Goal: Task Accomplishment & Management: Complete application form

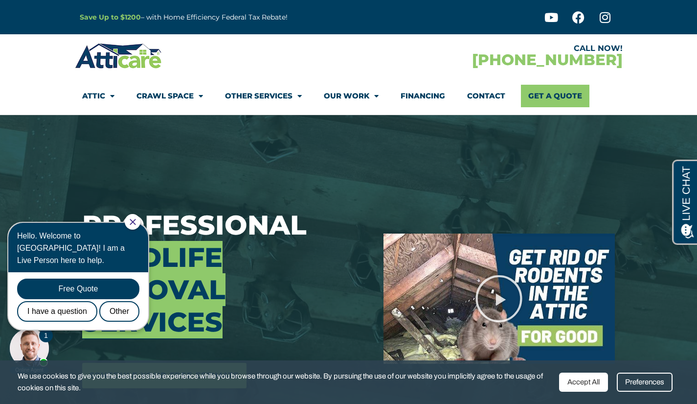
click at [139, 230] on div "Hello. Welcome to Atticare! I am a Live Person here to help." at bounding box center [78, 247] width 122 height 37
click at [136, 223] on icon "Close Chat" at bounding box center [133, 222] width 6 height 6
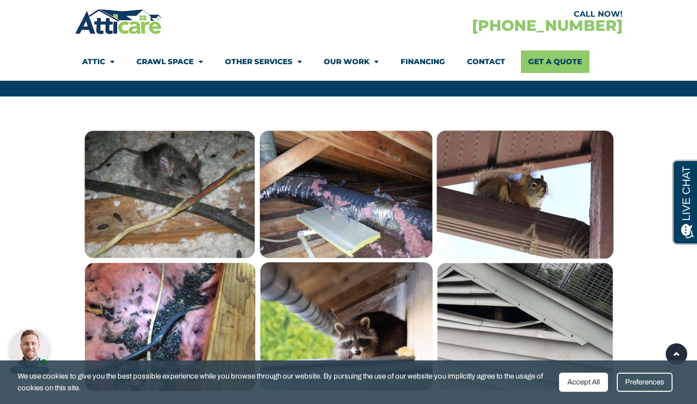
scroll to position [751, 0]
click at [550, 63] on link "Get A Quote" at bounding box center [555, 61] width 68 height 23
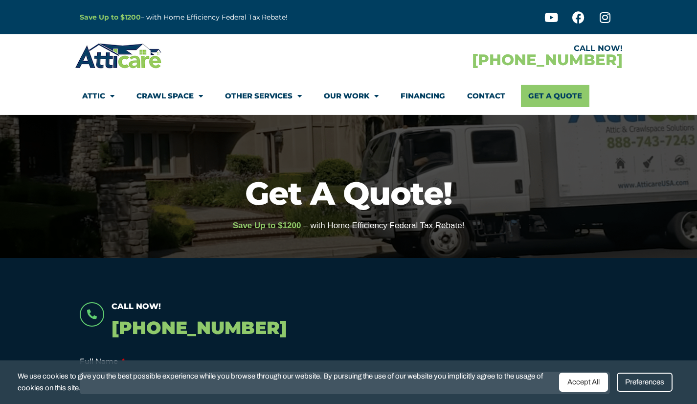
click at [650, 386] on div "Preferences" at bounding box center [645, 381] width 56 height 19
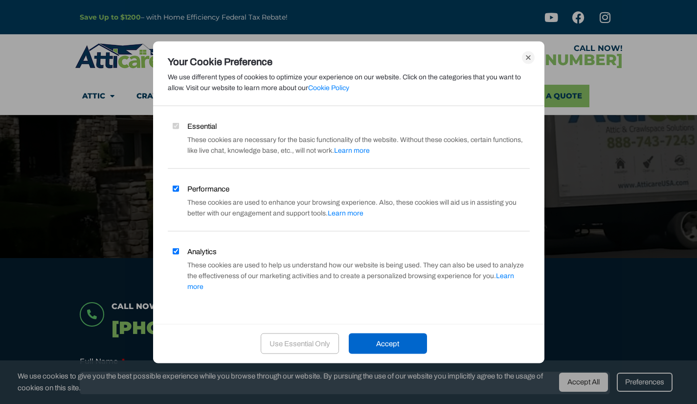
click at [178, 254] on input "Analytics" at bounding box center [176, 251] width 6 height 6
click at [176, 254] on input "Analytics" at bounding box center [176, 251] width 6 height 6
checkbox input "true"
click at [289, 343] on div "Use Essential Only" at bounding box center [300, 343] width 78 height 21
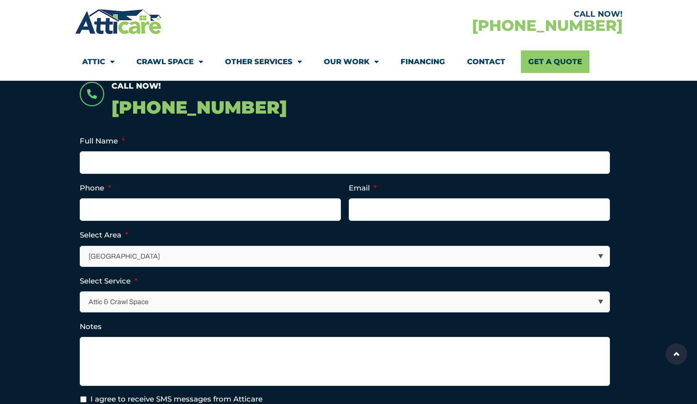
scroll to position [221, 0]
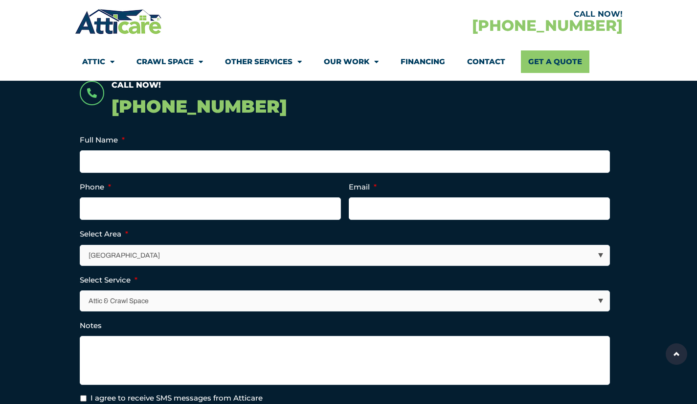
click at [119, 262] on select "Los Angeles Area San Francisco Bay Area New Jersey / New York Area Other Areas" at bounding box center [345, 255] width 529 height 20
click at [44, 276] on section "Call Now! 1-866-642-6588 Full Name * Phone * Email * Select Area * Los Angeles …" at bounding box center [348, 290] width 697 height 506
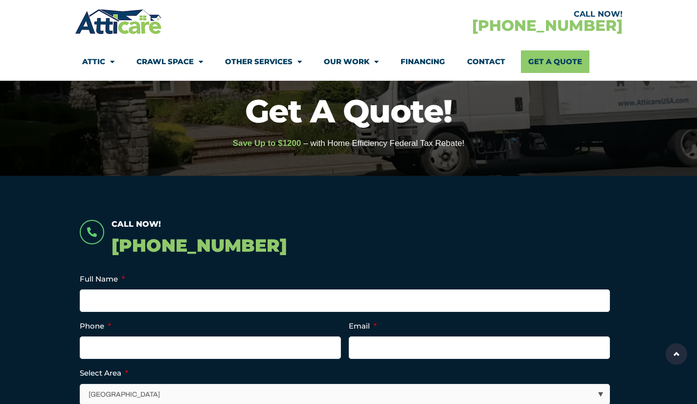
scroll to position [0, 0]
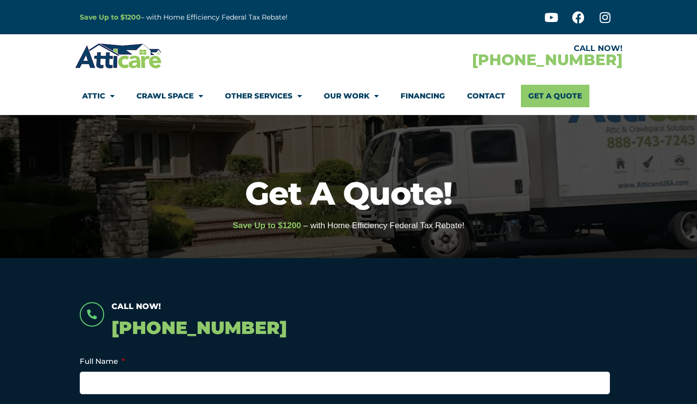
click at [92, 106] on link "Attic" at bounding box center [98, 96] width 32 height 23
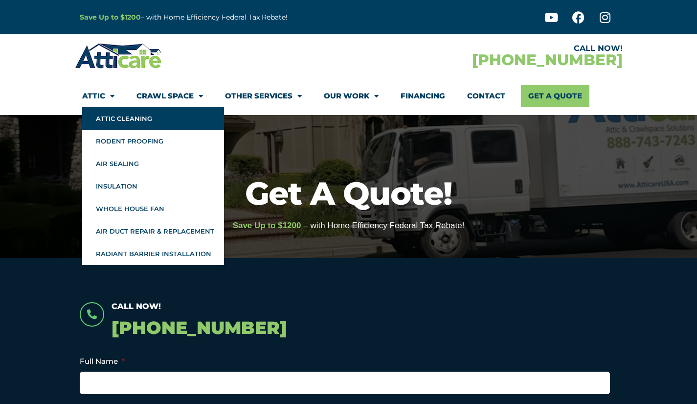
click at [111, 125] on link "Attic Cleaning" at bounding box center [153, 118] width 142 height 23
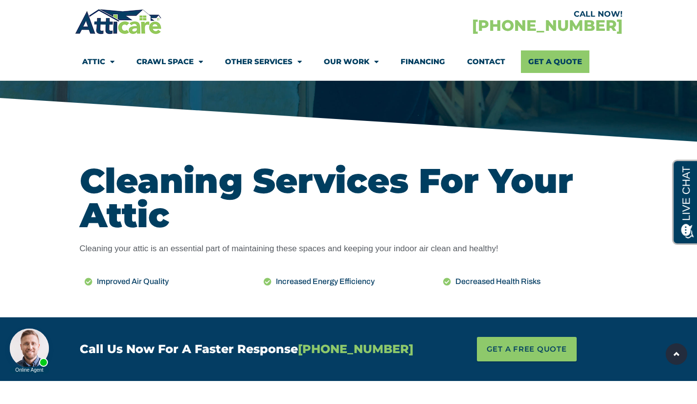
scroll to position [339, 0]
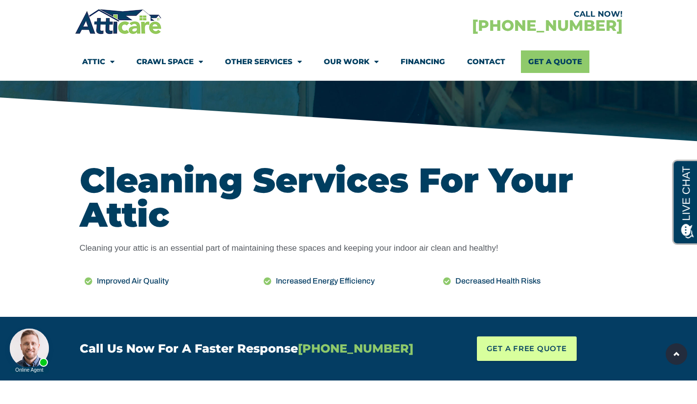
click at [563, 351] on span "GET A FREE QUOTE" at bounding box center [527, 348] width 80 height 15
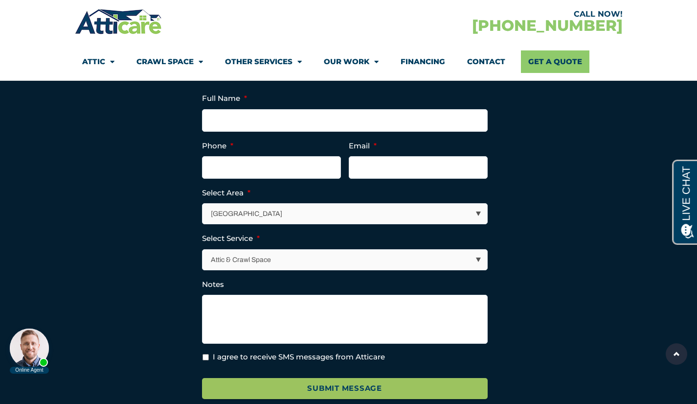
scroll to position [3515, 0]
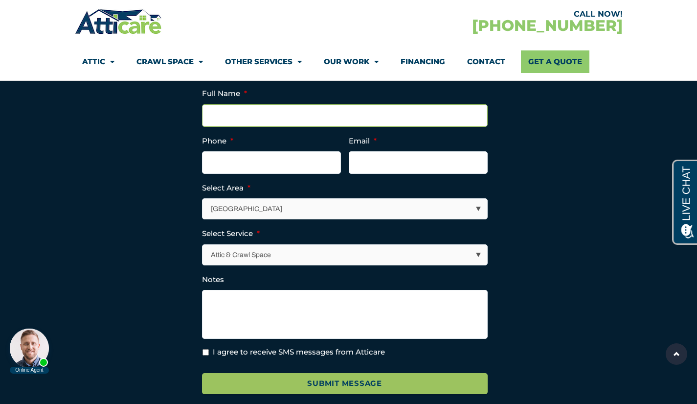
click at [236, 127] on input "Full Name *" at bounding box center [345, 115] width 286 height 23
type input "George Herrera"
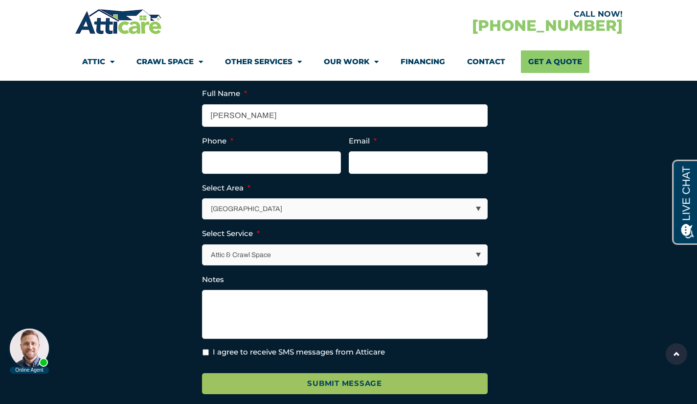
type input "9096419222"
type input "herrerga@gmail.com"
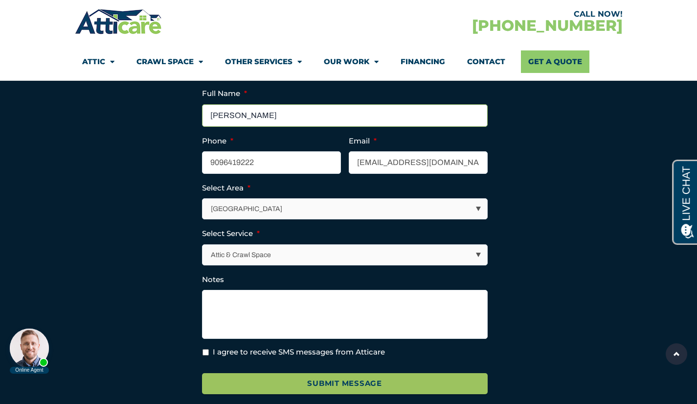
type input "(909) 641-9222"
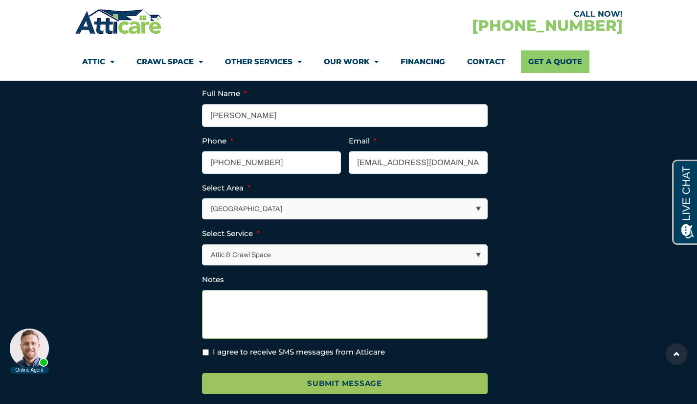
click at [238, 324] on textarea "Notes" at bounding box center [345, 314] width 286 height 49
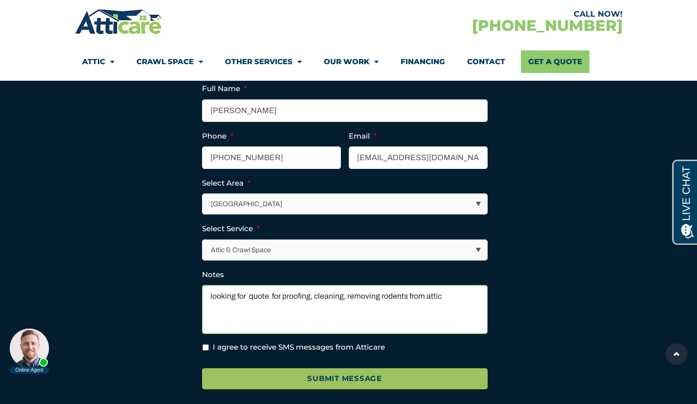
type textarea "looking for quote for proofing, cleaning, removing rodents from attic"
click at [205, 350] on input "I agree to receive SMS messages from Atticare" at bounding box center [206, 347] width 6 height 6
checkbox input "true"
click at [460, 317] on textarea "looking for quote for proofing, cleaning, removing rodents from attic" at bounding box center [345, 309] width 286 height 49
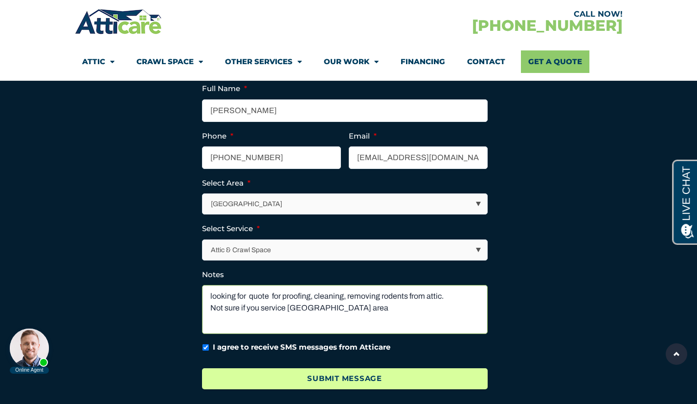
type textarea "looking for quote for proofing, cleaning, removing rodents from attic. Not sure…"
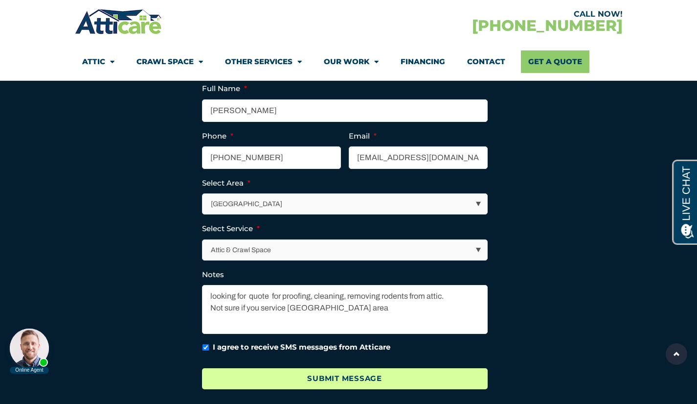
click at [395, 389] on input "Submit Message" at bounding box center [345, 378] width 286 height 21
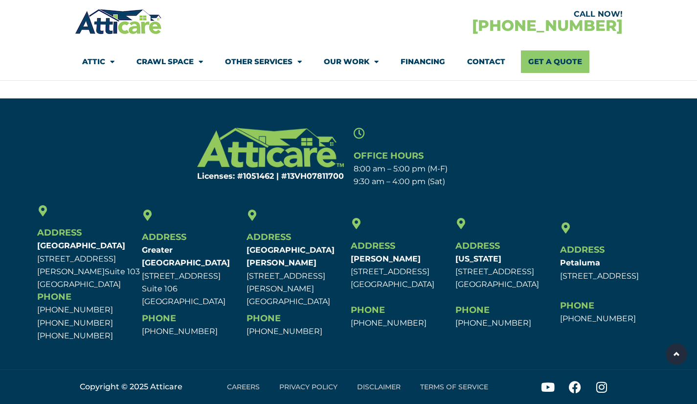
scroll to position [228, 0]
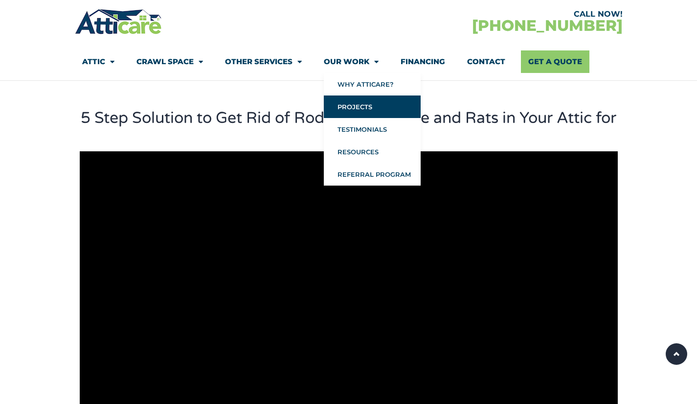
click at [352, 102] on link "Projects" at bounding box center [372, 106] width 97 height 23
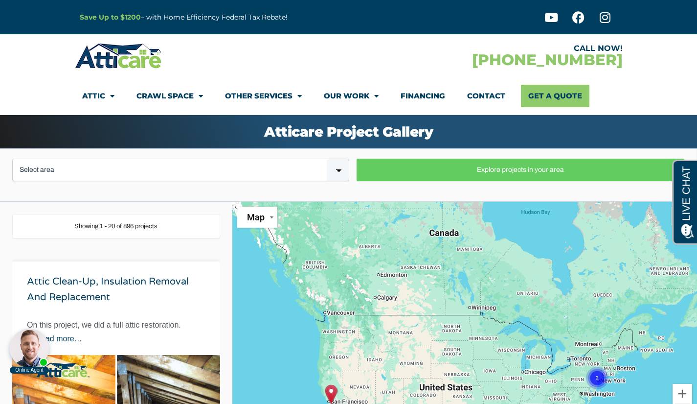
scroll to position [353, 0]
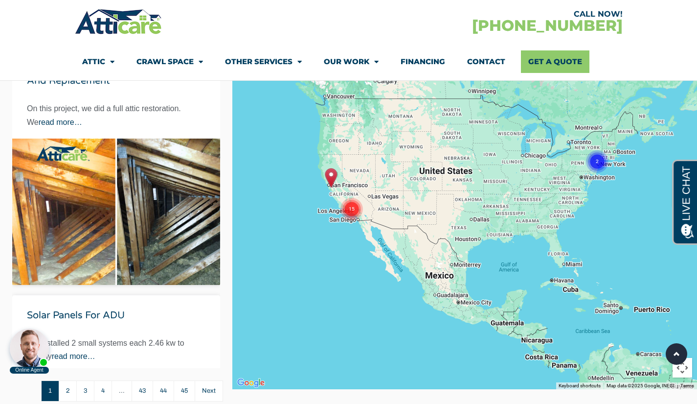
scroll to position [216, 0]
click at [350, 205] on circle "Cluster of 15 markers" at bounding box center [352, 209] width 23 height 23
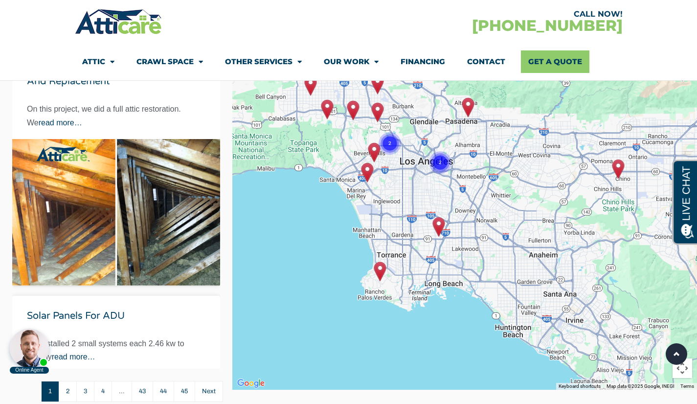
click at [617, 162] on img "Roof Replacement and Insulation removal in Chino, California" at bounding box center [618, 169] width 12 height 20
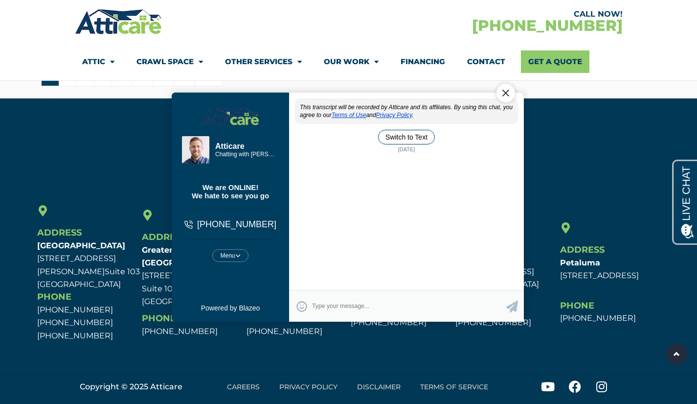
scroll to position [0, 0]
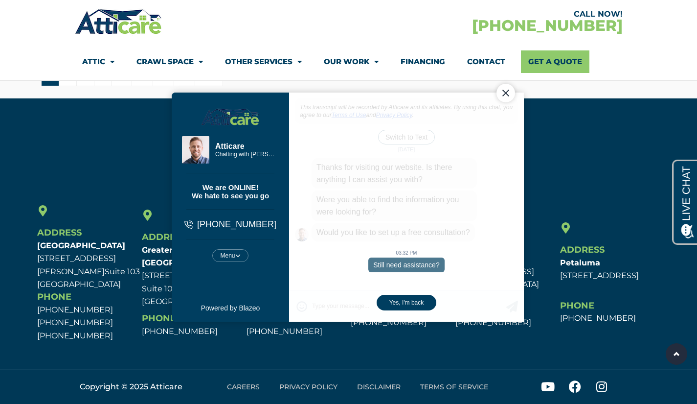
click at [509, 91] on div "Close Chat" at bounding box center [505, 92] width 19 height 19
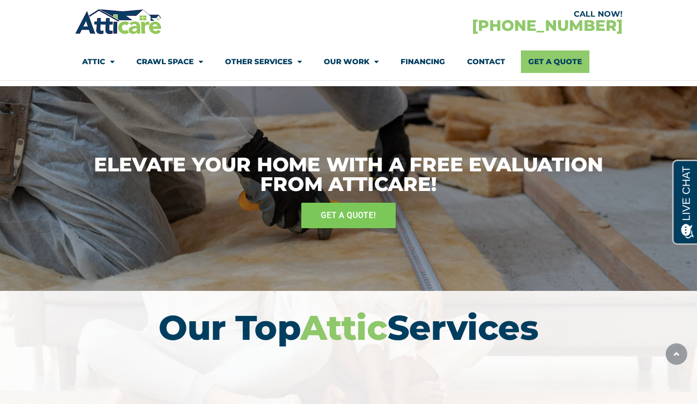
scroll to position [2969, 0]
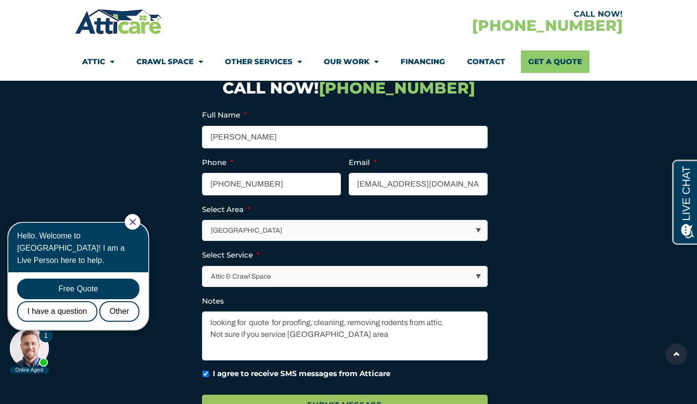
scroll to position [3492, 0]
